Goal: Register for event/course

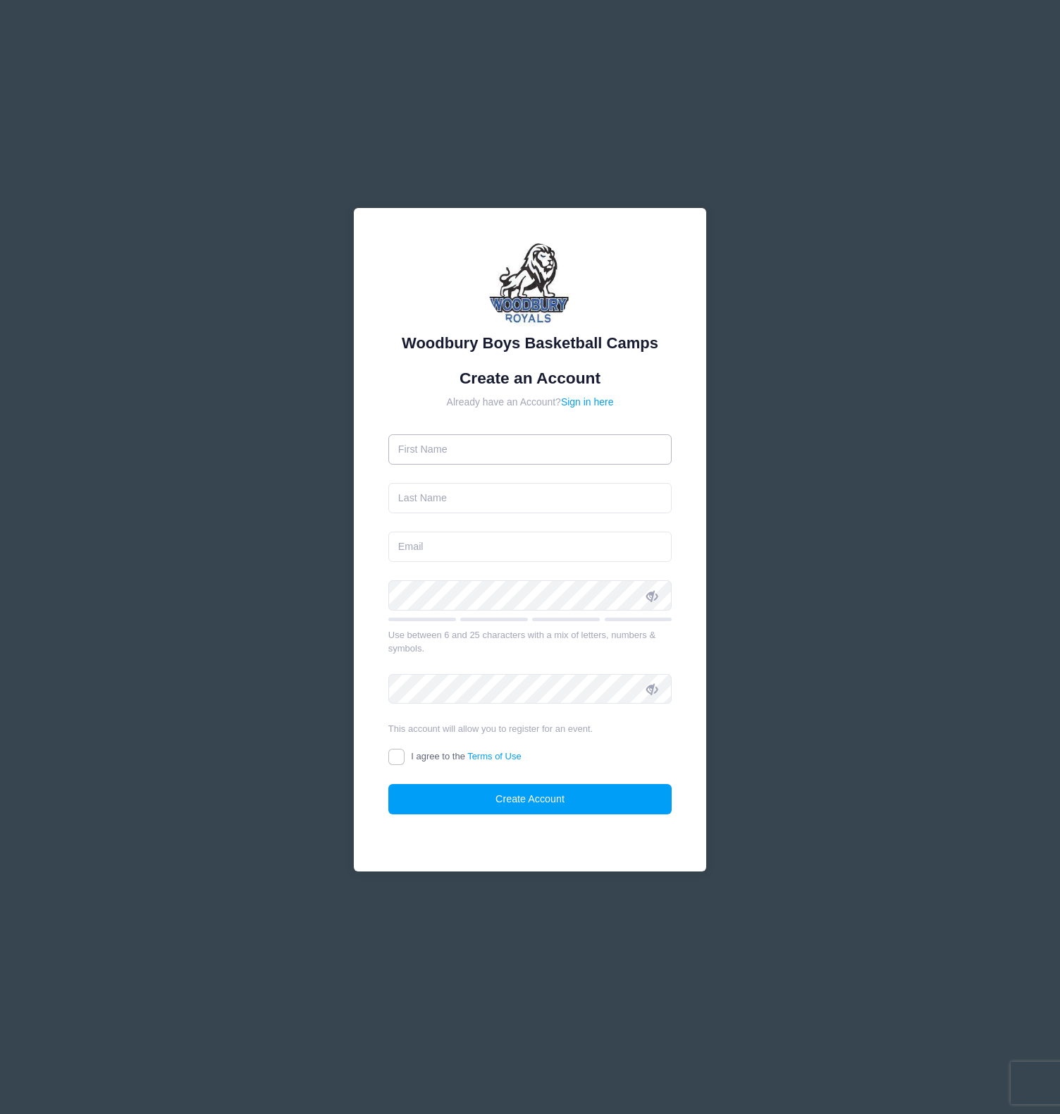
click at [560, 458] on input "text" at bounding box center [530, 449] width 284 height 30
type input "[PERSON_NAME]"
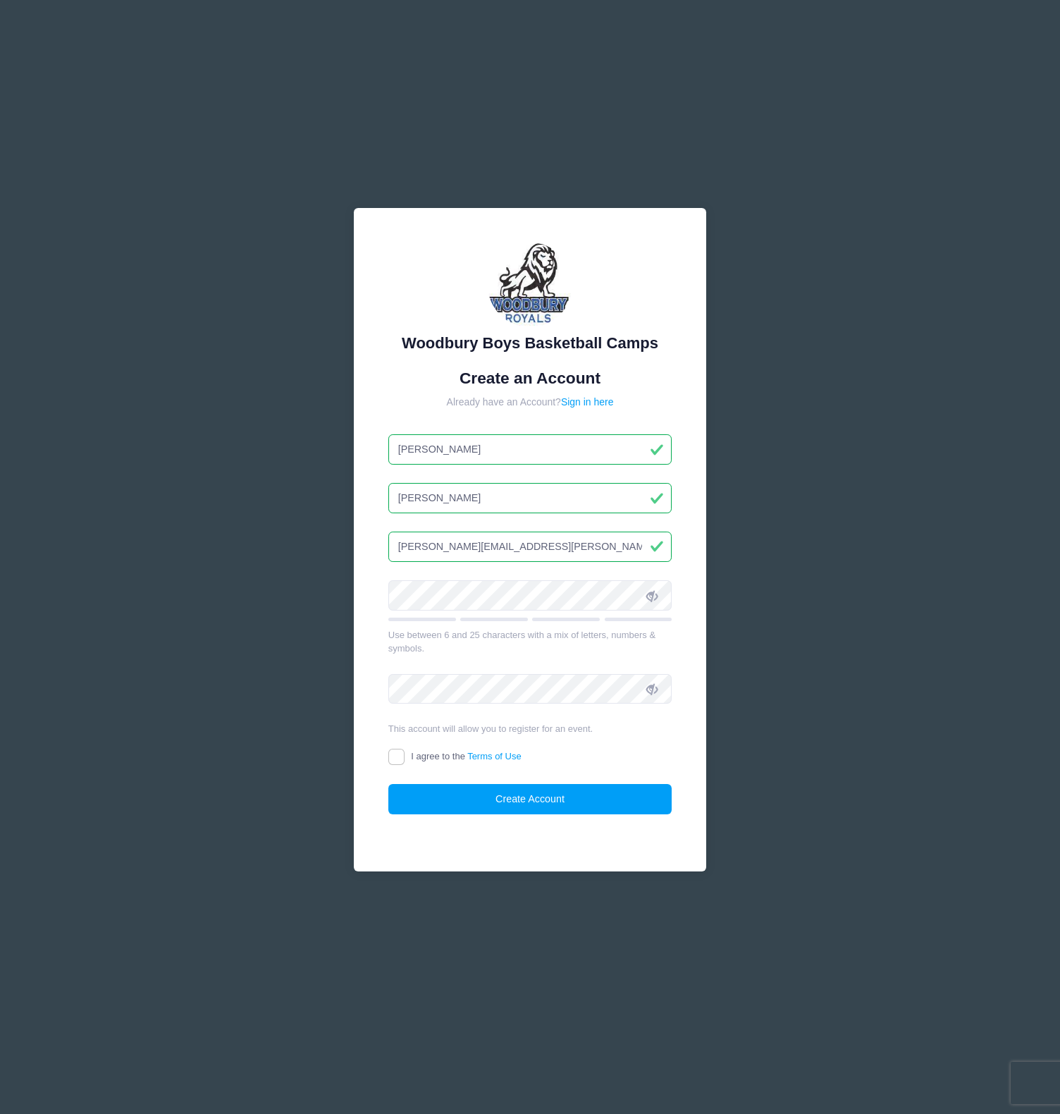
type input "[PERSON_NAME][EMAIL_ADDRESS][PERSON_NAME][DOMAIN_NAME]"
click at [399, 753] on input "I agree to the Terms of Use" at bounding box center [396, 757] width 16 height 16
checkbox input "true"
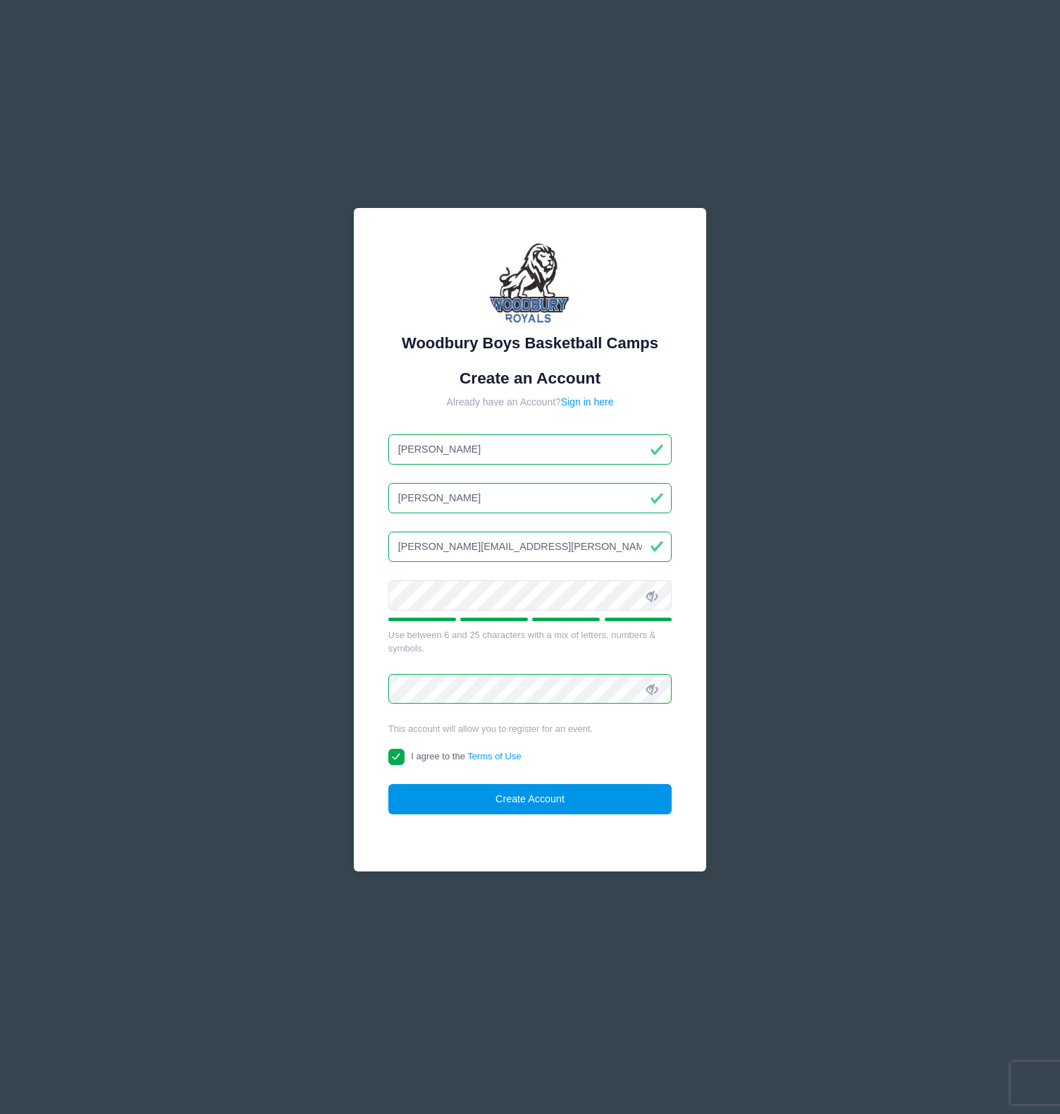
click at [527, 804] on button "Create Account" at bounding box center [530, 799] width 284 height 30
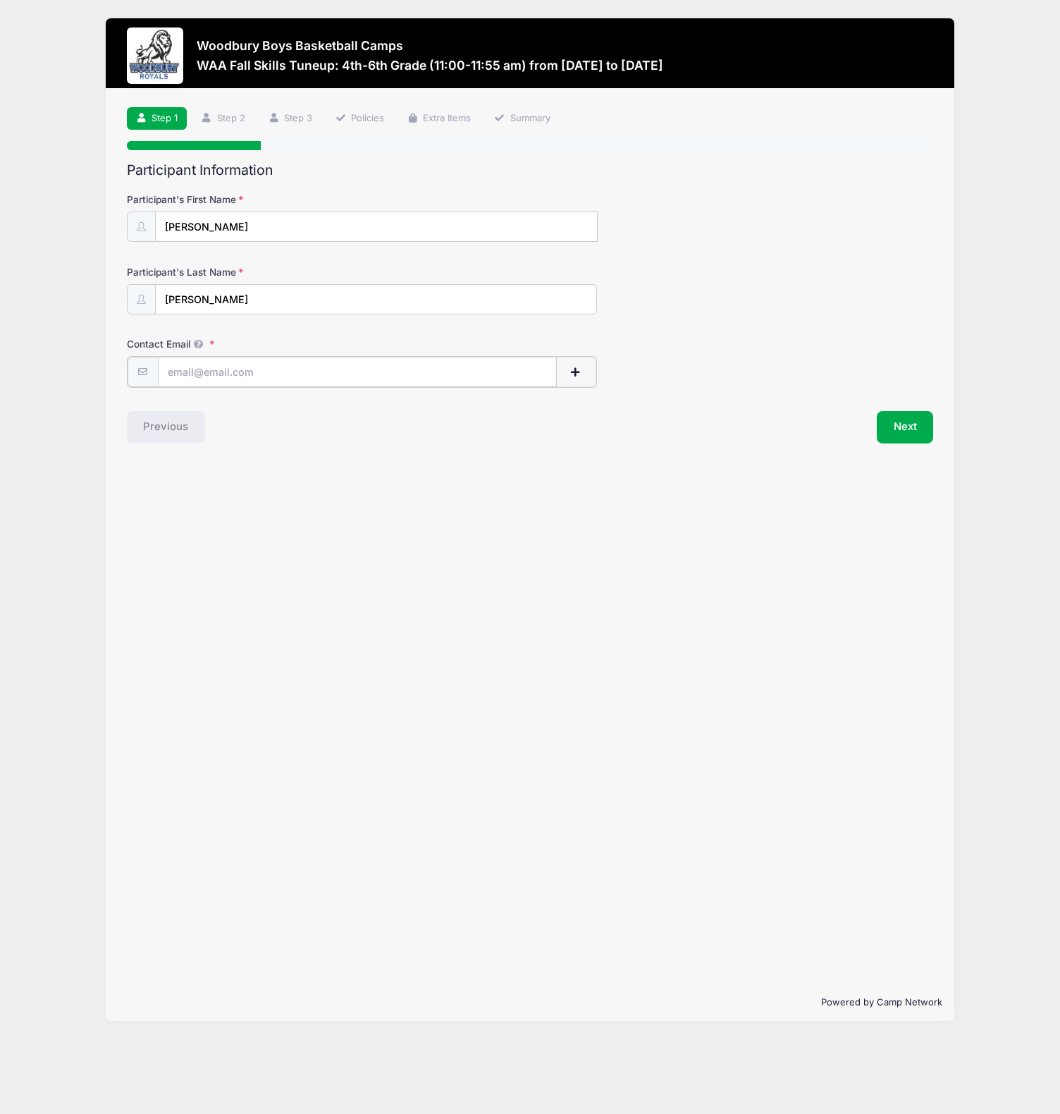
click at [243, 374] on input "Contact Email" at bounding box center [357, 372] width 399 height 30
click at [410, 374] on input "Contact Email" at bounding box center [358, 372] width 400 height 30
type input "[PERSON_NAME][EMAIL_ADDRESS][PERSON_NAME][DOMAIN_NAME]"
click at [907, 422] on button "Next" at bounding box center [905, 426] width 57 height 32
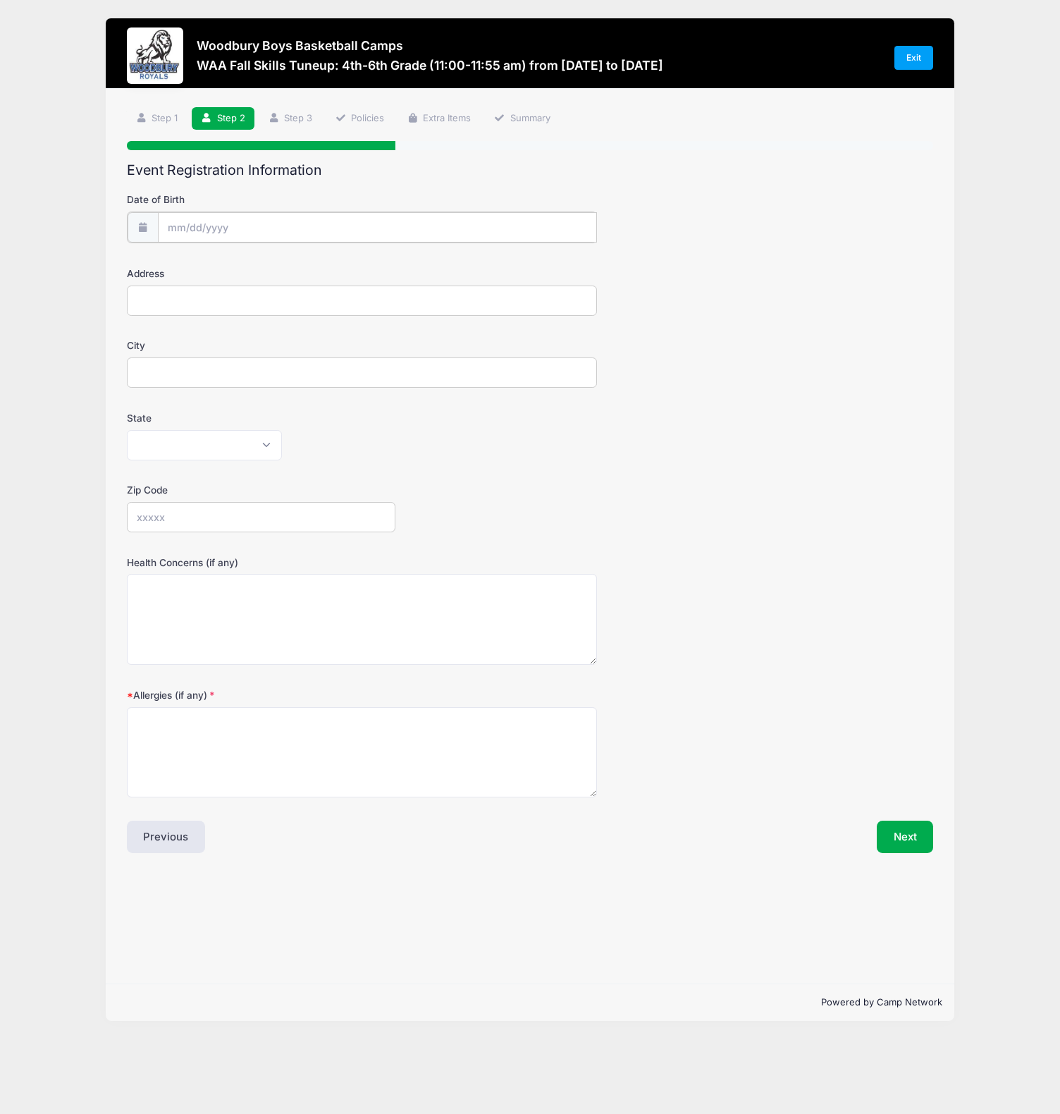
click at [247, 238] on input "Date of Birth" at bounding box center [378, 227] width 440 height 30
click at [247, 224] on input "Date of Birth" at bounding box center [378, 227] width 440 height 30
click at [243, 263] on select "January February March April May June July August September October November De…" at bounding box center [231, 265] width 63 height 18
select select "11"
click at [200, 256] on select "January February March April May June July August September October November De…" at bounding box center [231, 265] width 63 height 18
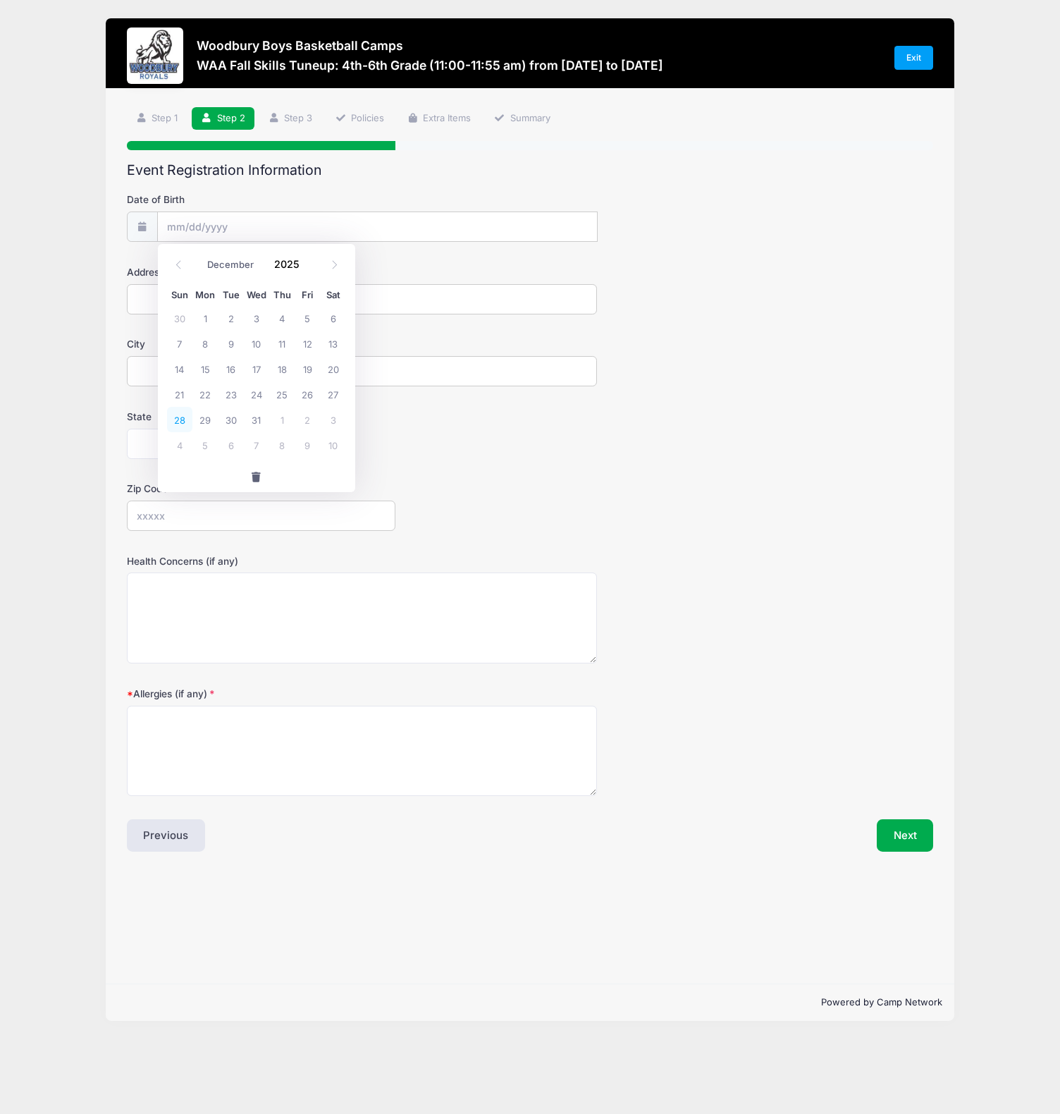
click at [180, 419] on span "28" at bounding box center [179, 419] width 25 height 25
type input "12/28/2025"
click at [278, 228] on input "12/28/2025" at bounding box center [378, 227] width 440 height 30
click at [289, 262] on input "2025" at bounding box center [290, 264] width 46 height 21
click at [305, 257] on span at bounding box center [308, 259] width 10 height 11
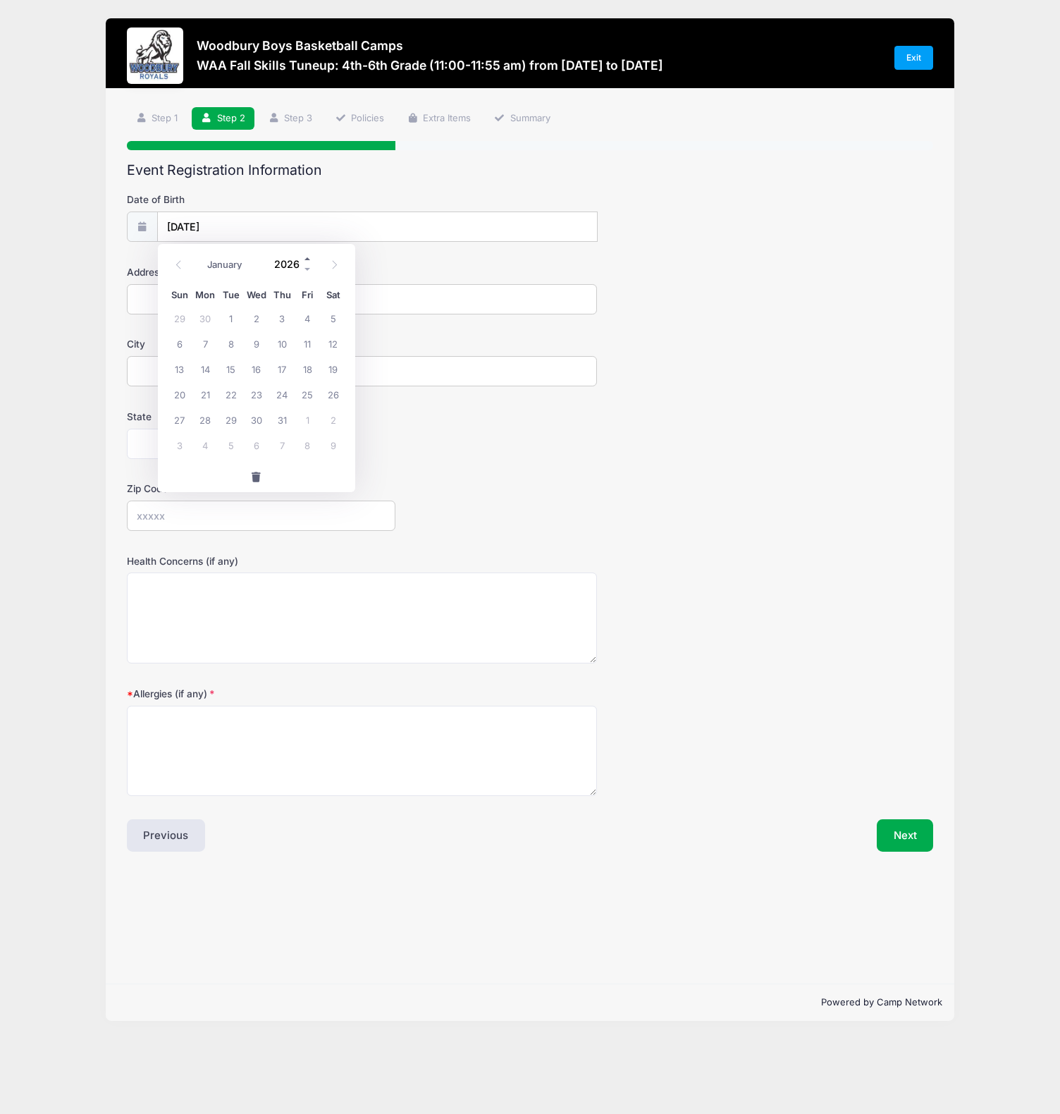
click at [305, 257] on span at bounding box center [308, 259] width 10 height 11
click at [307, 269] on span at bounding box center [308, 269] width 10 height 11
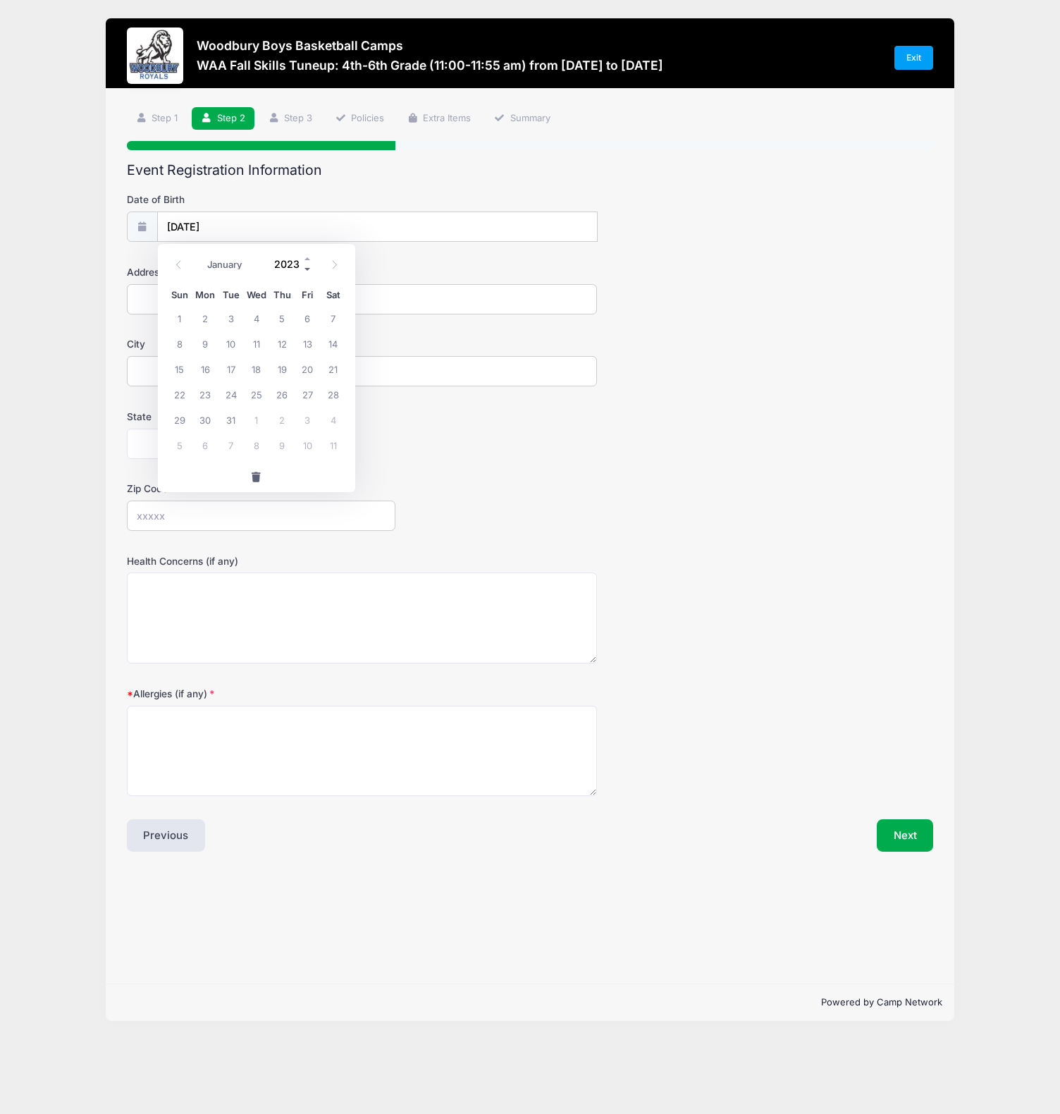
click at [307, 269] on span at bounding box center [308, 269] width 10 height 11
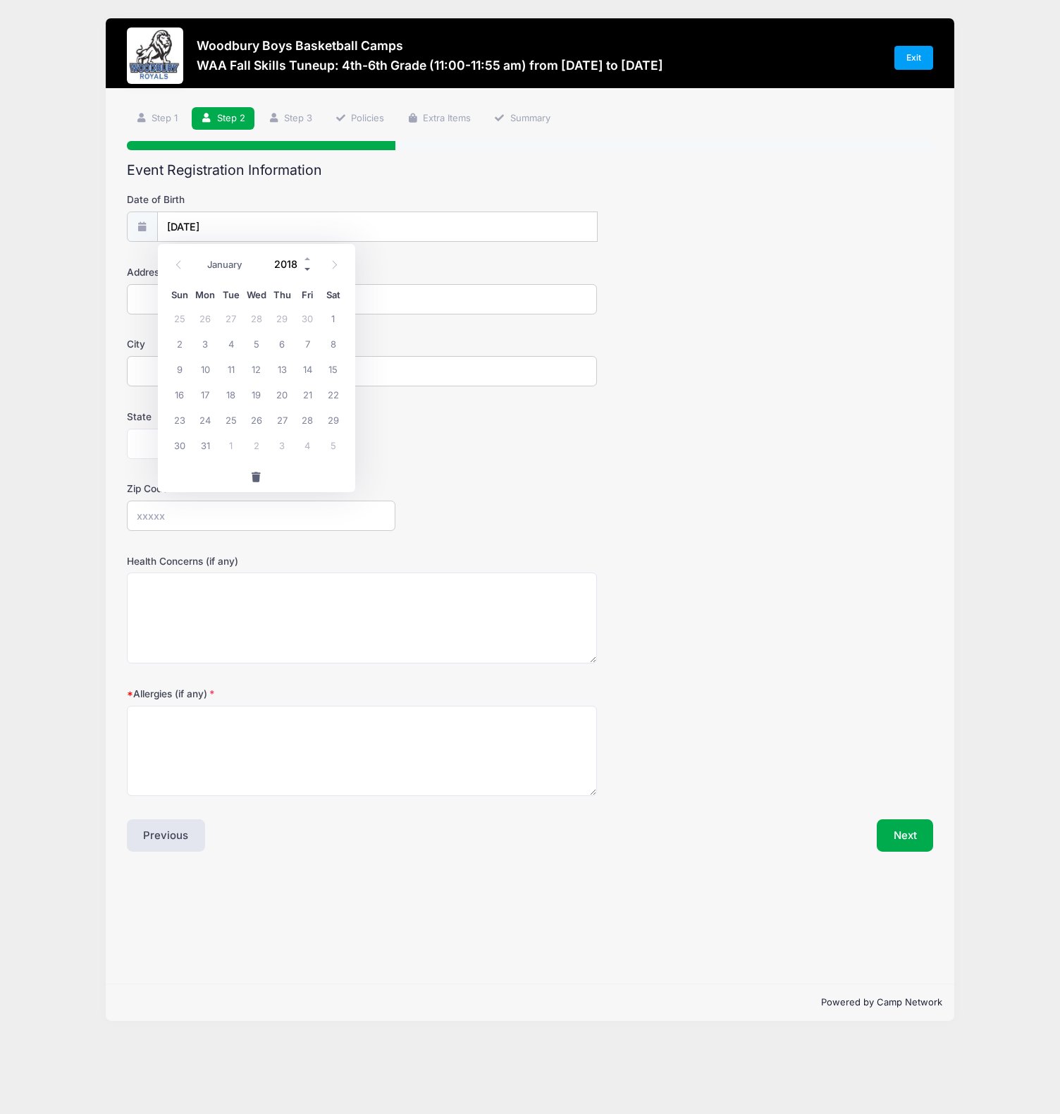
click at [307, 269] on span at bounding box center [308, 269] width 10 height 11
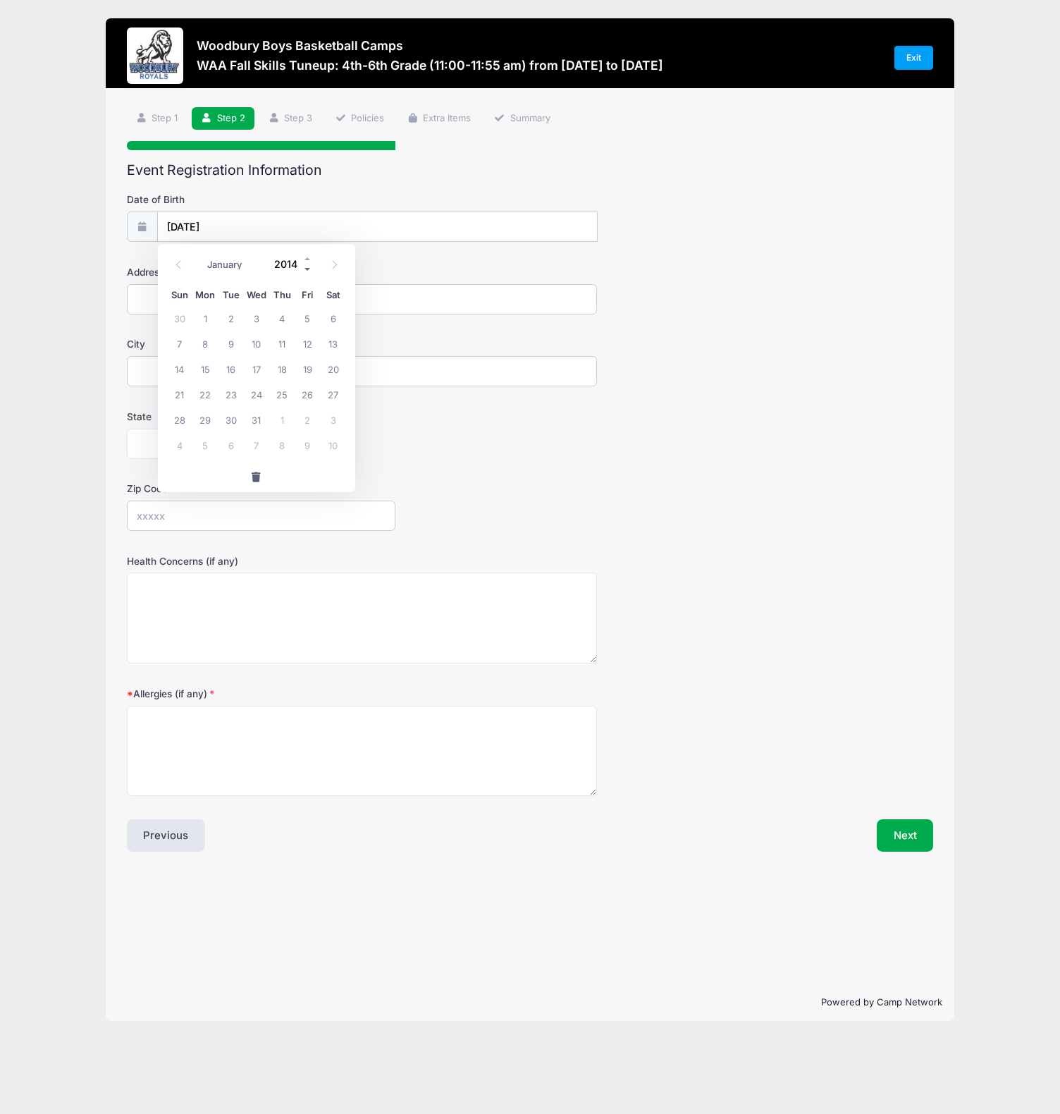
type input "2013"
click at [326, 393] on span "28" at bounding box center [333, 393] width 25 height 25
type input "[DATE]"
click at [281, 299] on input "Address" at bounding box center [362, 299] width 471 height 30
type input "[STREET_ADDRESS]"
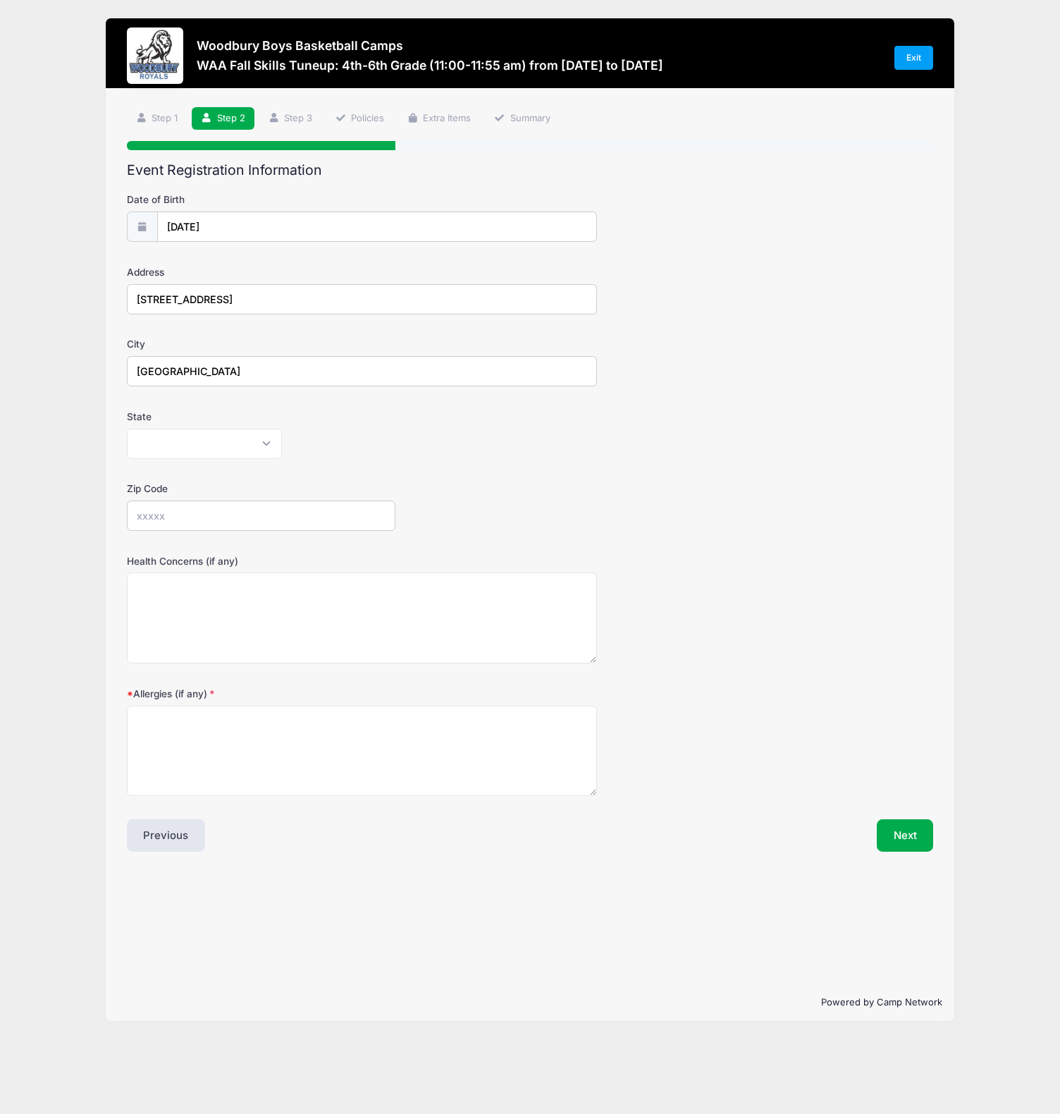
type input "[GEOGRAPHIC_DATA]"
select select "MN"
type input "55016"
type textarea "None"
click at [887, 482] on div "Zip Code 55016" at bounding box center [530, 505] width 807 height 49
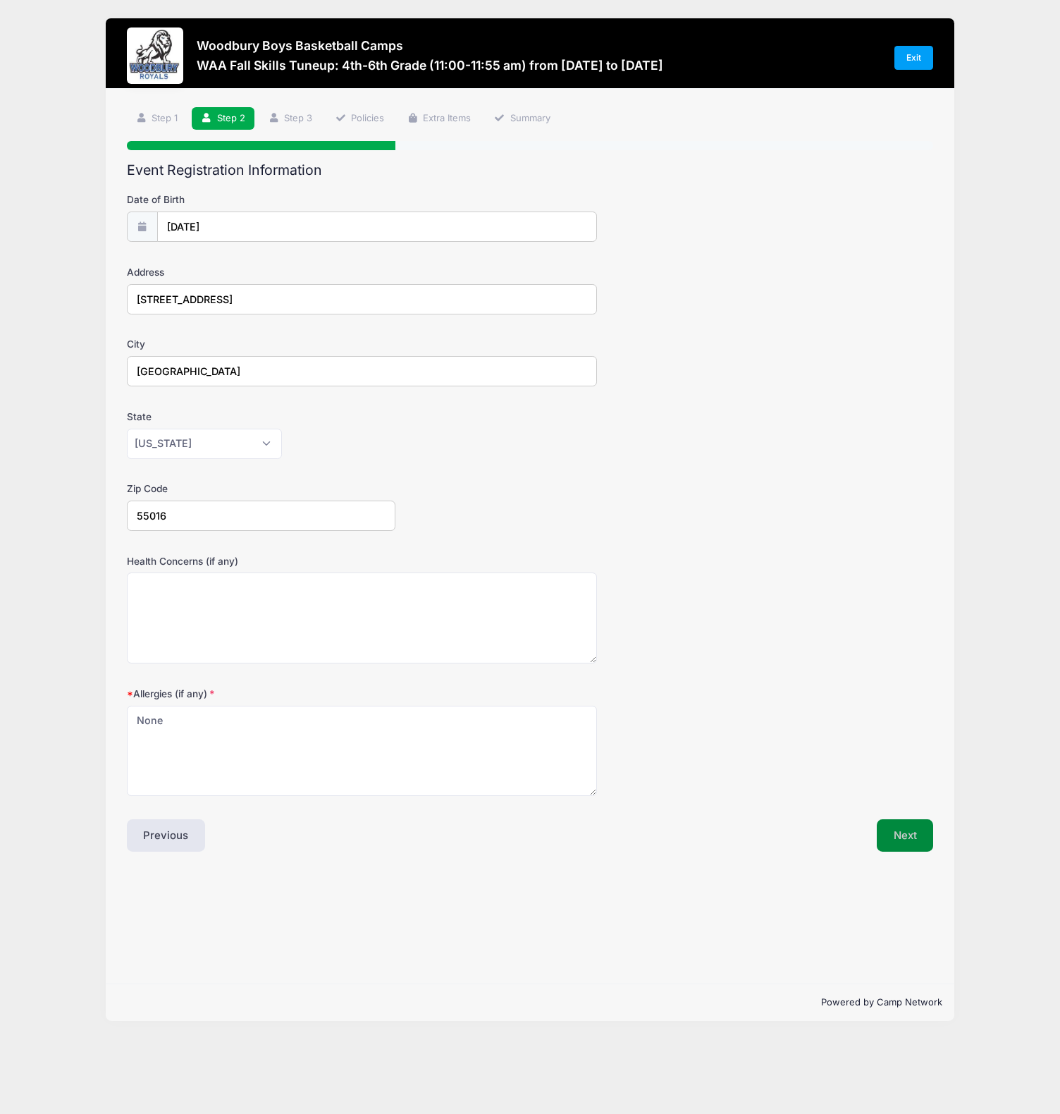
click at [900, 837] on button "Next" at bounding box center [905, 835] width 57 height 32
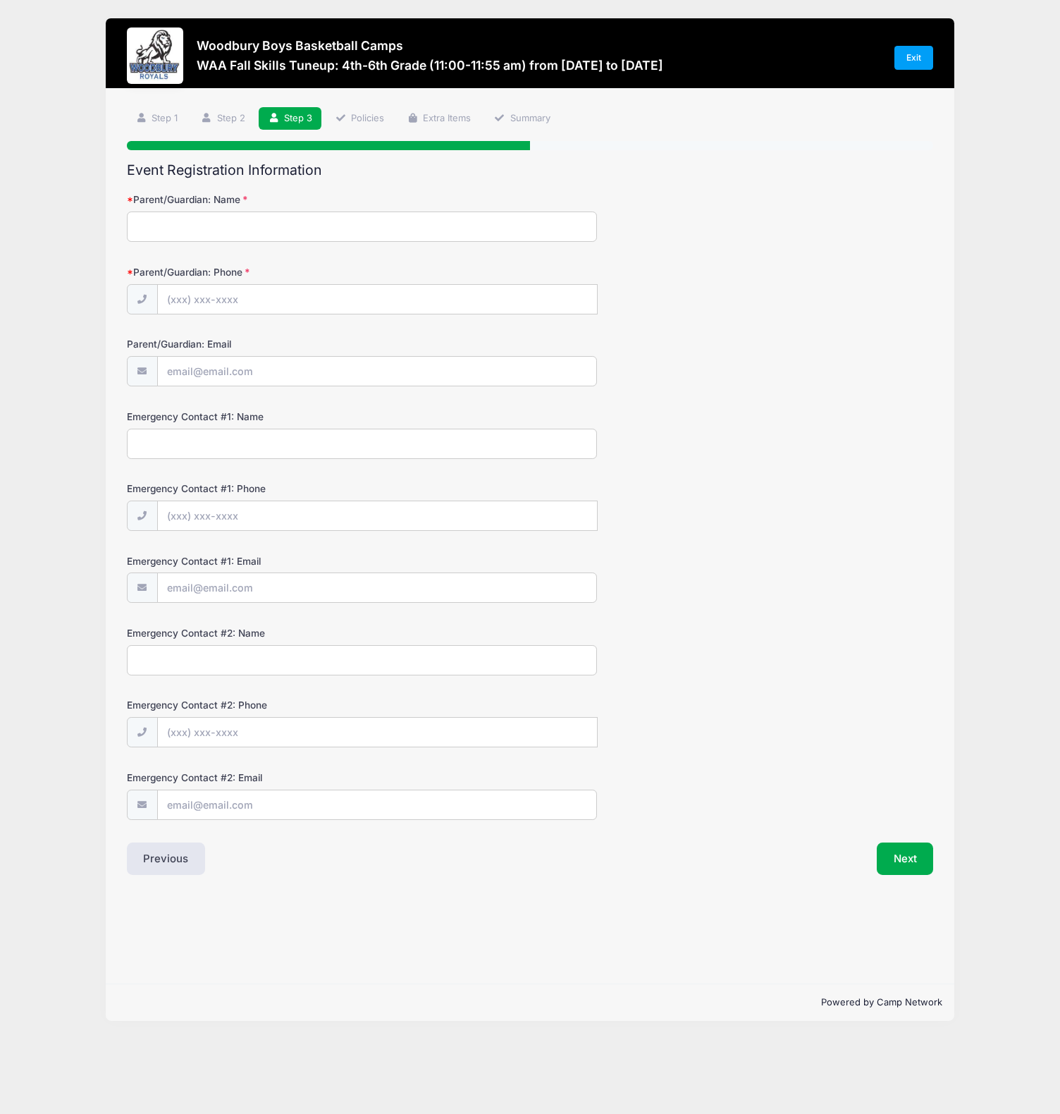
click at [293, 220] on input "Parent/Guardian: Name" at bounding box center [362, 226] width 471 height 30
type input "[PERSON_NAME]"
type input "[PHONE_NUMBER]"
type input "i"
type input "[PERSON_NAME]"
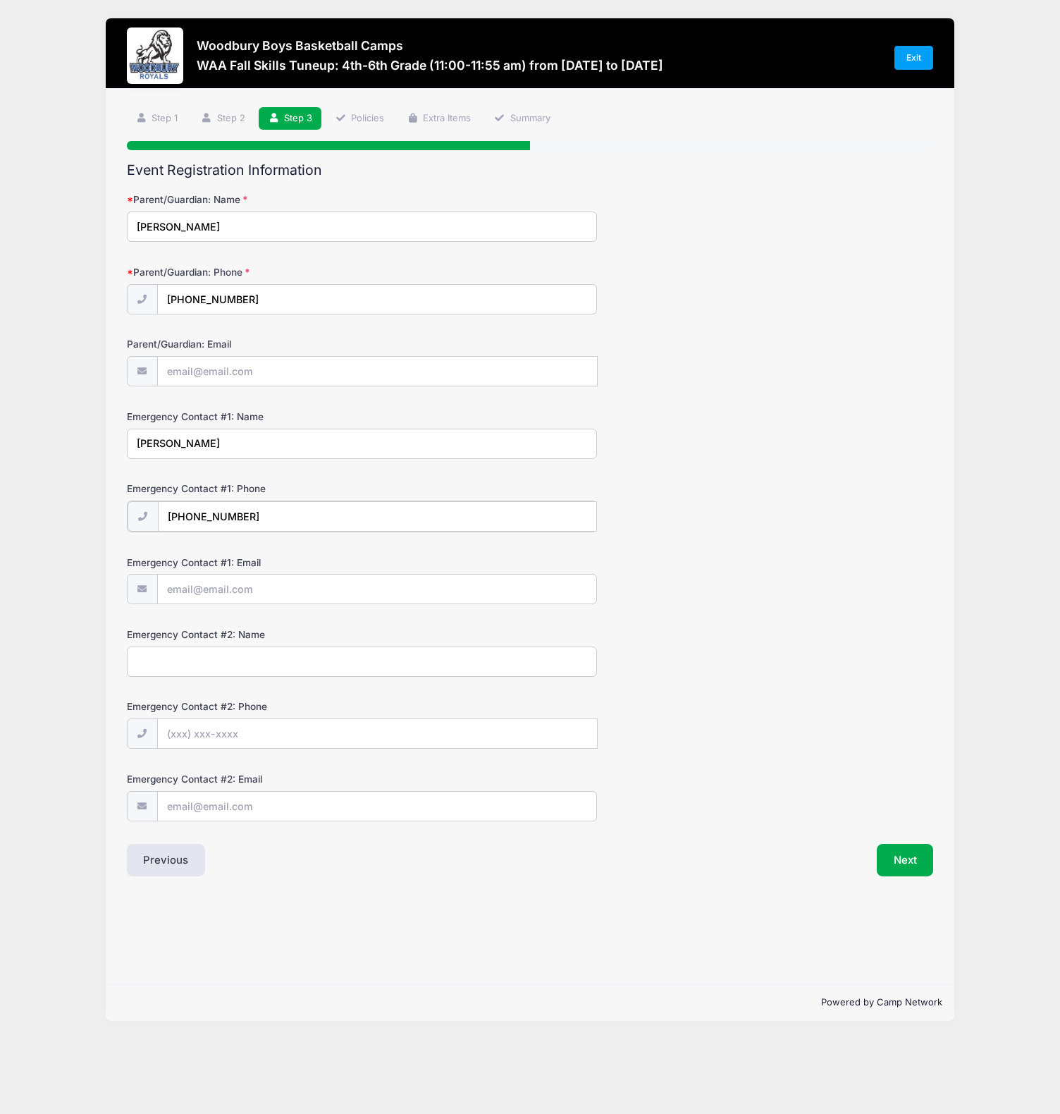
type input "[PHONE_NUMBER]"
type input "[PERSON_NAME]"
click at [196, 721] on input "Emergency Contact #2: Phone" at bounding box center [378, 733] width 440 height 30
type input "[PHONE_NUMBER]"
click at [909, 865] on button "Next" at bounding box center [905, 858] width 57 height 32
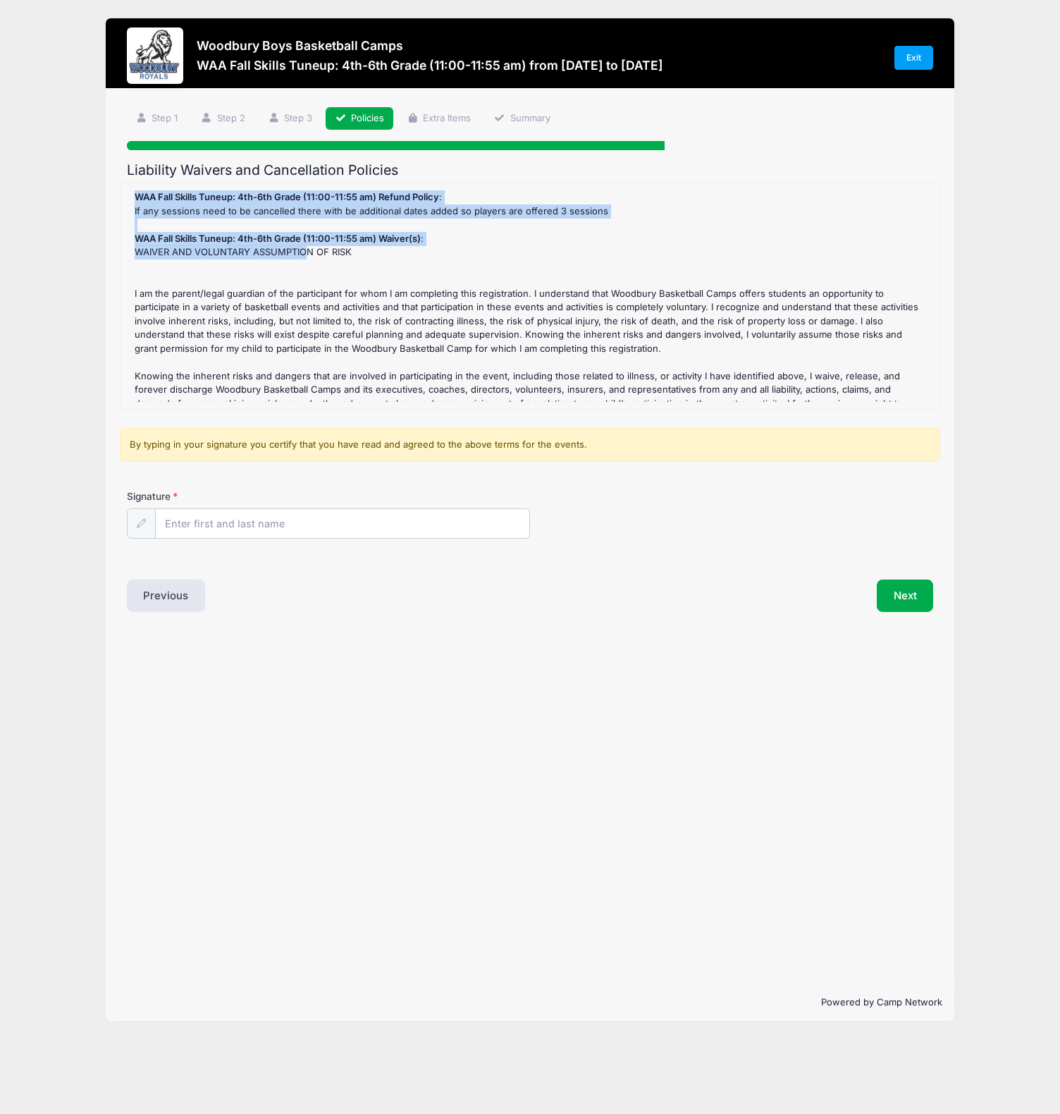
drag, startPoint x: 174, startPoint y: 185, endPoint x: 300, endPoint y: 258, distance: 145.9
click at [301, 258] on div "WAA Fall Skills Tuneup: 4th-6th Grade (11:00-11:55 am) Refund Policy : If any s…" at bounding box center [530, 296] width 821 height 227
click at [300, 258] on div "WAA Fall Skills Tuneup: 4th-6th Grade (11:00-11:55 am) Refund Policy : If any s…" at bounding box center [530, 295] width 805 height 211
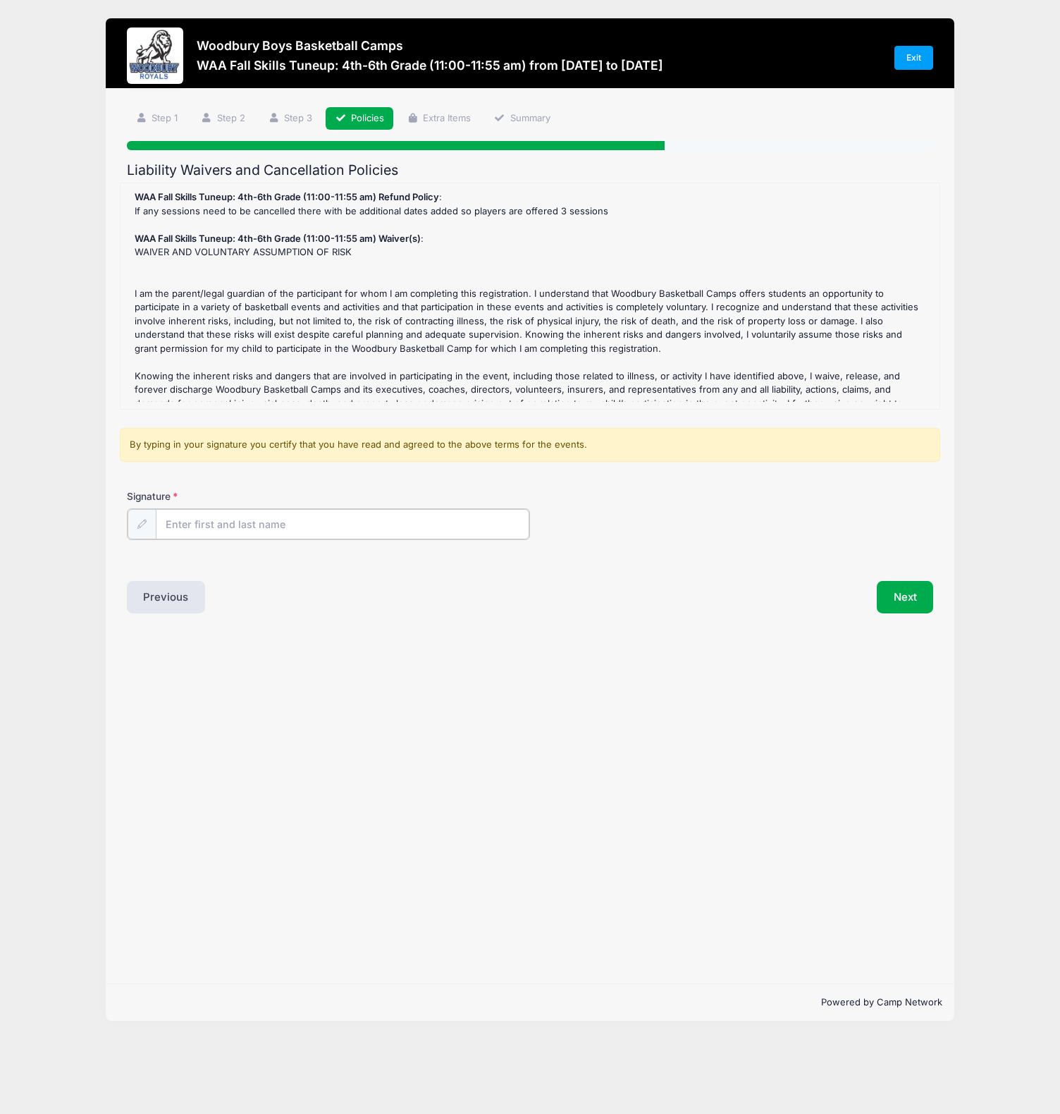
click at [296, 527] on input "Signature" at bounding box center [343, 524] width 374 height 30
type input "[PERSON_NAME]"
click at [907, 605] on button "Next" at bounding box center [905, 595] width 57 height 32
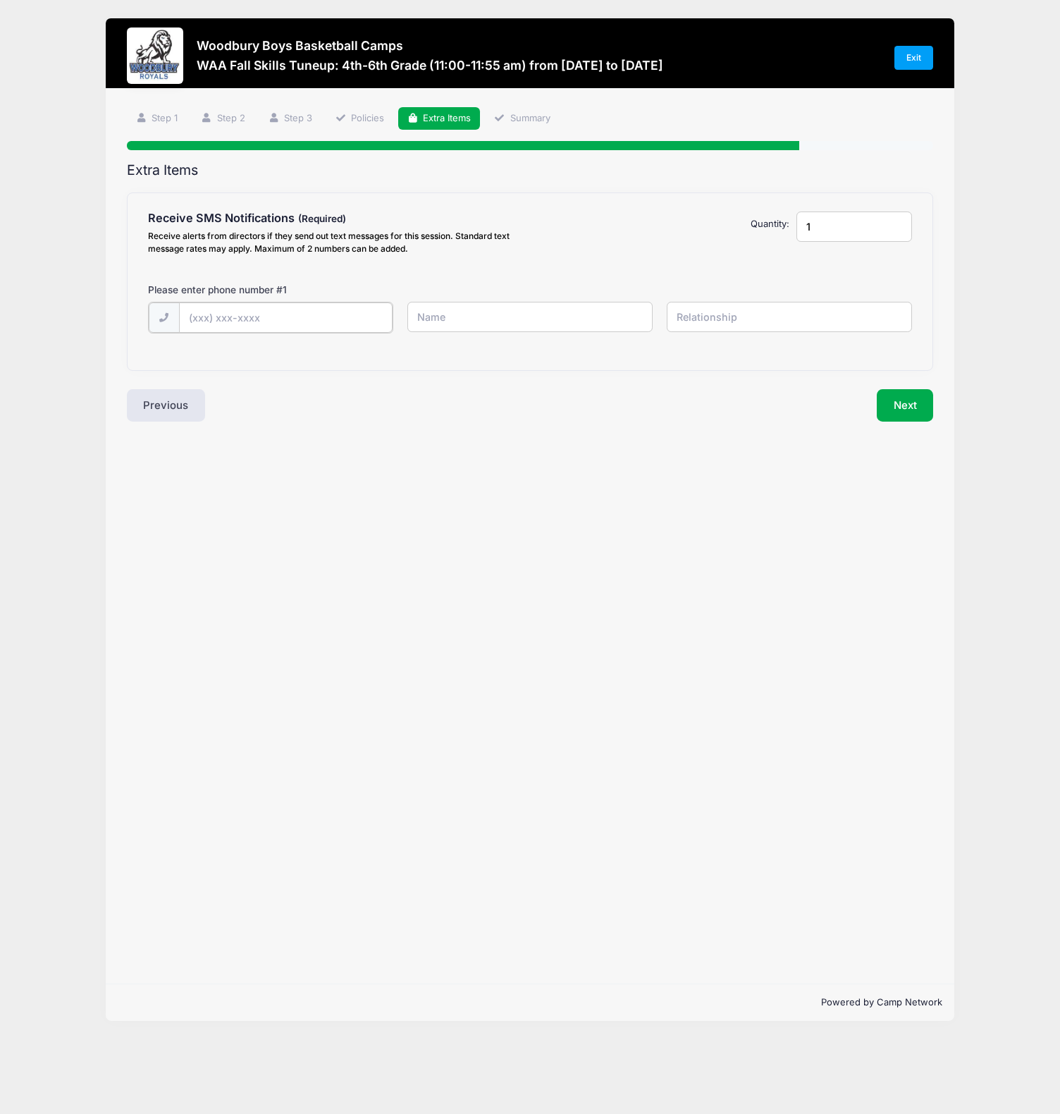
click at [260, 314] on input "text" at bounding box center [286, 317] width 214 height 30
type input "[PHONE_NUMBER]"
type input "[PERSON_NAME]"
type input "Father"
click at [899, 407] on button "Next" at bounding box center [905, 404] width 57 height 32
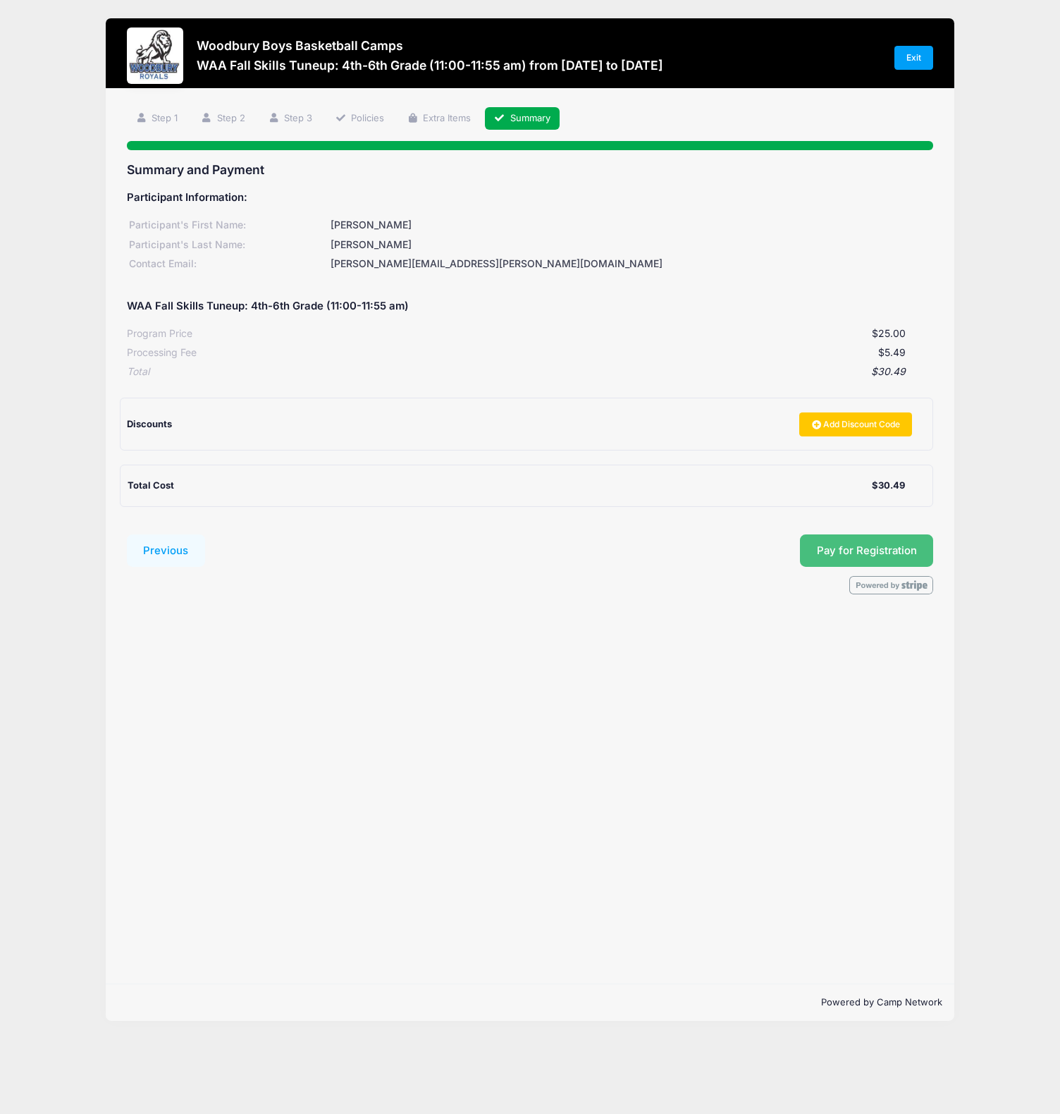
click at [871, 552] on span "Pay for Registration" at bounding box center [867, 550] width 100 height 13
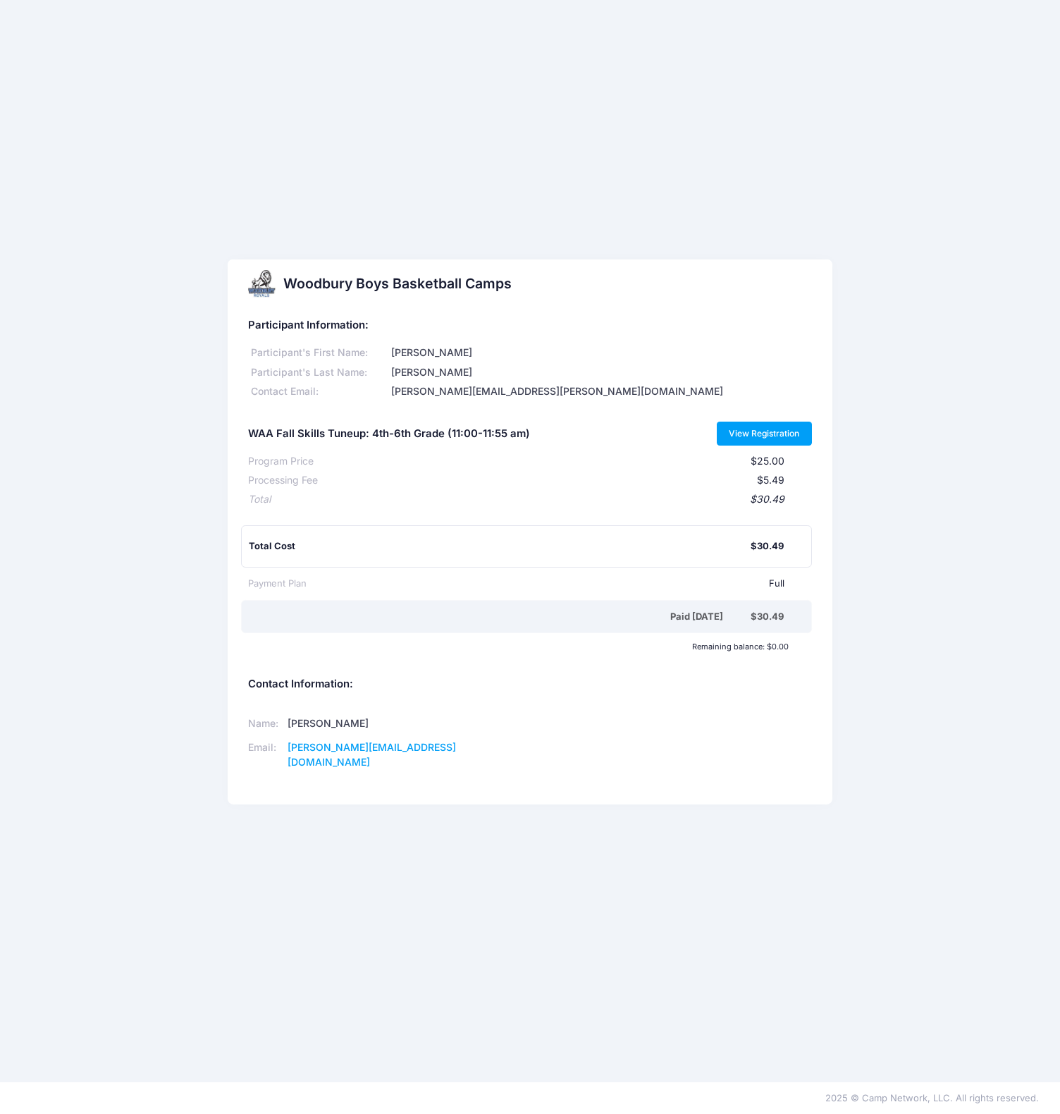
click at [757, 440] on link "View Registration" at bounding box center [764, 434] width 95 height 24
